Goal: Task Accomplishment & Management: Use online tool/utility

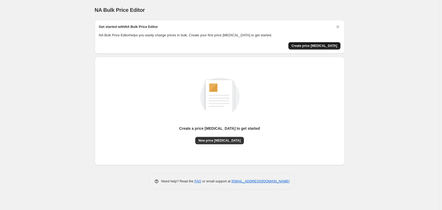
click at [316, 46] on span "Create price [MEDICAL_DATA]" at bounding box center [314, 46] width 46 height 4
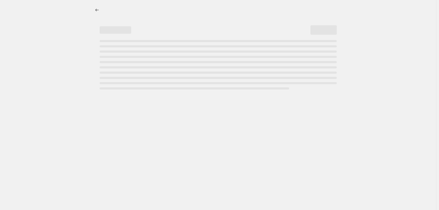
select select "percentage"
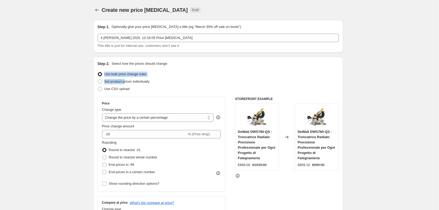
drag, startPoint x: 126, startPoint y: 81, endPoint x: 167, endPoint y: 63, distance: 44.9
click at [167, 63] on div "Step 2. Select how the prices should change Use bulk price change rules Set pro…" at bounding box center [218, 149] width 241 height 176
click at [134, 74] on span "Use bulk price change rules" at bounding box center [125, 74] width 42 height 4
click at [98, 72] on input "Use bulk price change rules" at bounding box center [98, 72] width 0 height 0
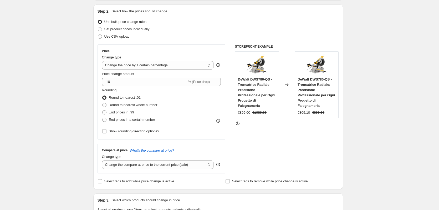
scroll to position [79, 0]
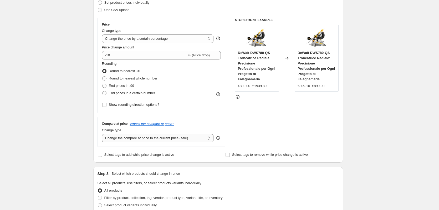
click at [192, 138] on select "Change the compare at price to the current price (sale) Change the compare at p…" at bounding box center [158, 138] width 112 height 8
select select "no_change"
click at [103, 134] on select "Change the compare at price to the current price (sale) Change the compare at p…" at bounding box center [158, 138] width 112 height 8
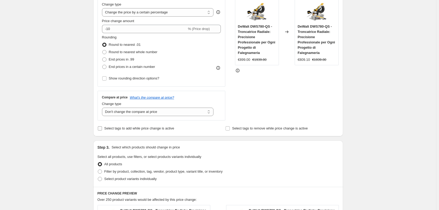
click at [126, 131] on span "Select tags to add while price change is active" at bounding box center [139, 128] width 70 height 5
click at [102, 130] on input "Select tags to add while price change is active" at bounding box center [100, 128] width 4 height 4
checkbox input "true"
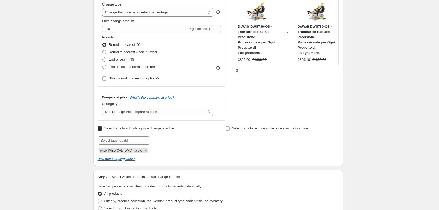
click at [121, 152] on span "price-[MEDICAL_DATA]-active" at bounding box center [121, 151] width 43 height 4
click at [122, 140] on input "text" at bounding box center [124, 140] width 53 height 8
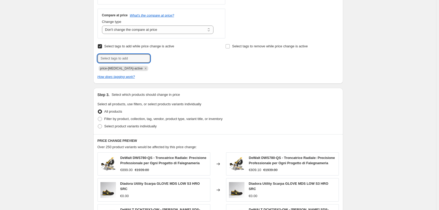
scroll to position [210, 0]
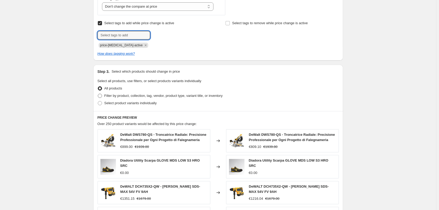
click at [144, 97] on span "Filter by product, collection, tag, vendor, product type, variant title, or inv…" at bounding box center [163, 96] width 118 height 4
click at [98, 94] on input "Filter by product, collection, tag, vendor, product type, variant title, or inv…" at bounding box center [98, 94] width 0 height 0
radio input "true"
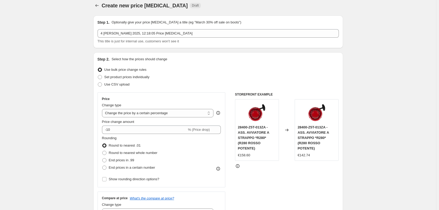
scroll to position [0, 0]
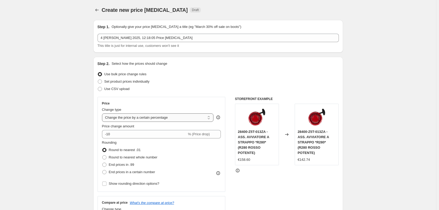
click at [146, 115] on select "Change the price to a certain amount Change the price by a certain amount Chang…" at bounding box center [158, 117] width 112 height 8
select select "by"
click at [103, 113] on select "Change the price to a certain amount Change the price by a certain amount Chang…" at bounding box center [158, 117] width 112 height 8
type input "-10.00"
click at [143, 117] on select "Change the price to a certain amount Change the price by a certain amount Chang…" at bounding box center [158, 117] width 112 height 8
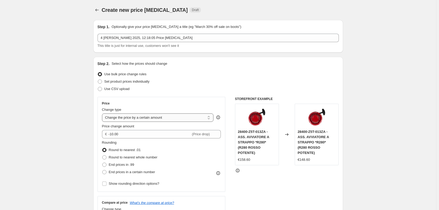
select select "to"
click at [103, 113] on select "Change the price to a certain amount Change the price by a certain amount Chang…" at bounding box center [158, 117] width 112 height 8
type input "80.00"
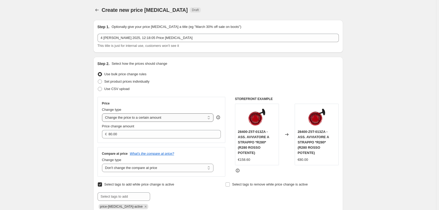
click at [139, 116] on select "Change the price to a certain amount Change the price by a certain amount Chang…" at bounding box center [158, 117] width 112 height 8
select select "percentage"
click at [103, 113] on select "Change the price to a certain amount Change the price by a certain amount Chang…" at bounding box center [158, 117] width 112 height 8
type input "-15"
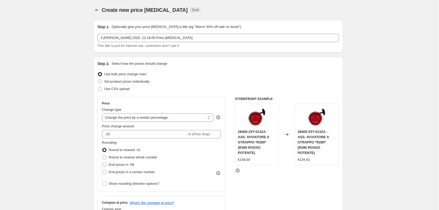
click at [144, 122] on div "Price Change type Change the price to a certain amount Change the price by a ce…" at bounding box center [161, 144] width 119 height 86
click at [145, 118] on select "Change the price to a certain amount Change the price by a certain amount Chang…" at bounding box center [158, 117] width 112 height 8
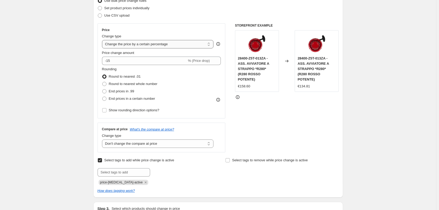
scroll to position [79, 0]
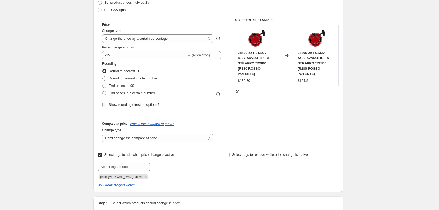
click at [126, 106] on span "Show rounding direction options?" at bounding box center [134, 105] width 50 height 4
click at [106, 107] on input "Show rounding direction options?" at bounding box center [104, 105] width 4 height 4
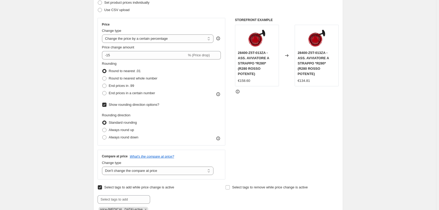
click at [124, 101] on label "Show rounding direction options?" at bounding box center [130, 104] width 57 height 7
click at [106, 103] on input "Show rounding direction options?" at bounding box center [104, 105] width 4 height 4
checkbox input "false"
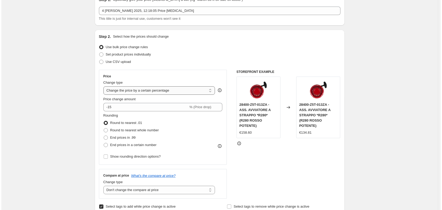
scroll to position [0, 0]
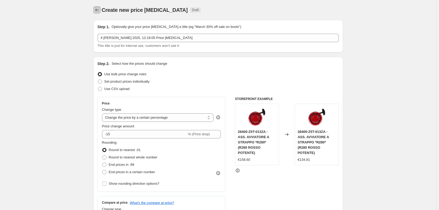
click at [101, 11] on button "Price change jobs" at bounding box center [96, 9] width 7 height 7
